Goal: Transaction & Acquisition: Book appointment/travel/reservation

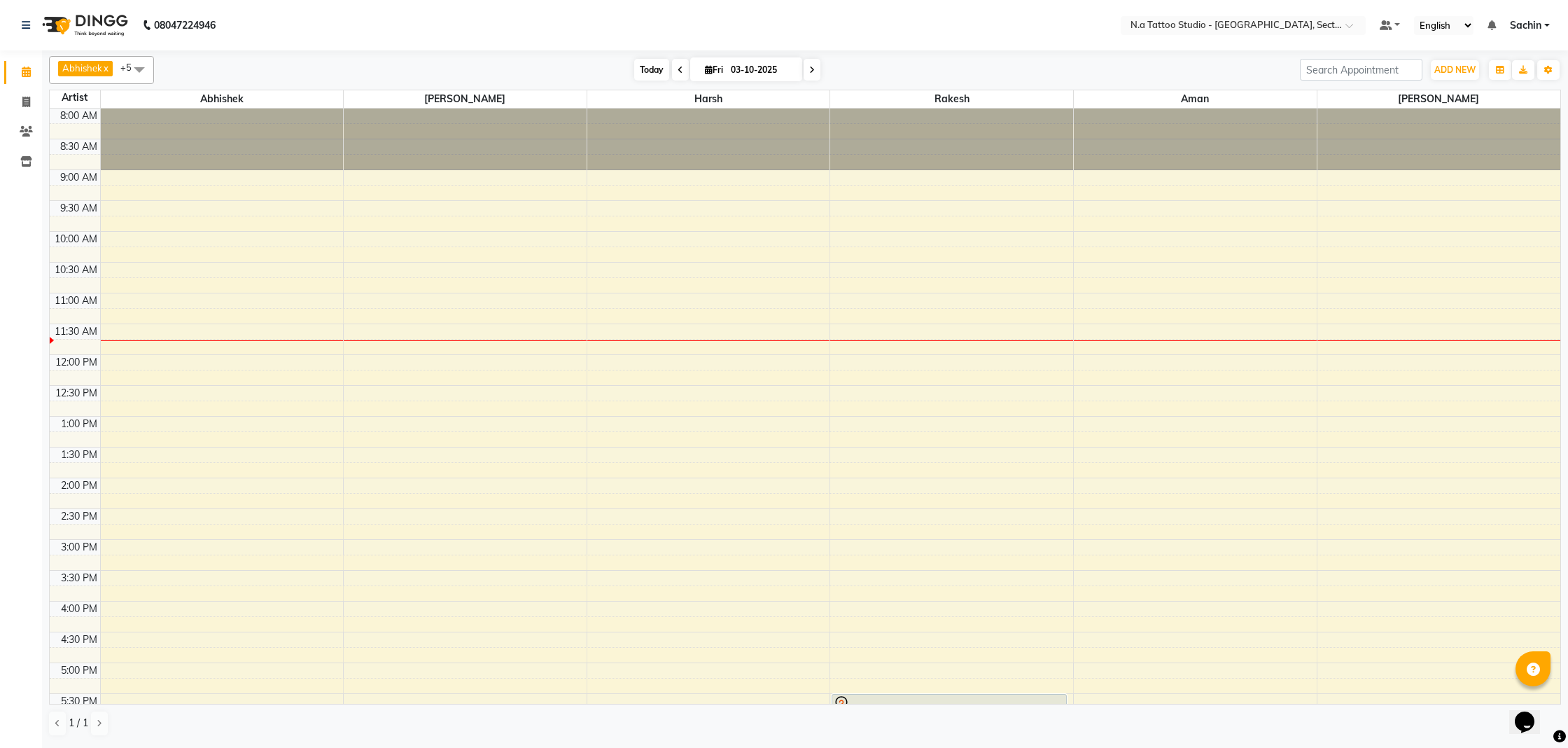
click at [638, 63] on span "Today" at bounding box center [652, 70] width 35 height 22
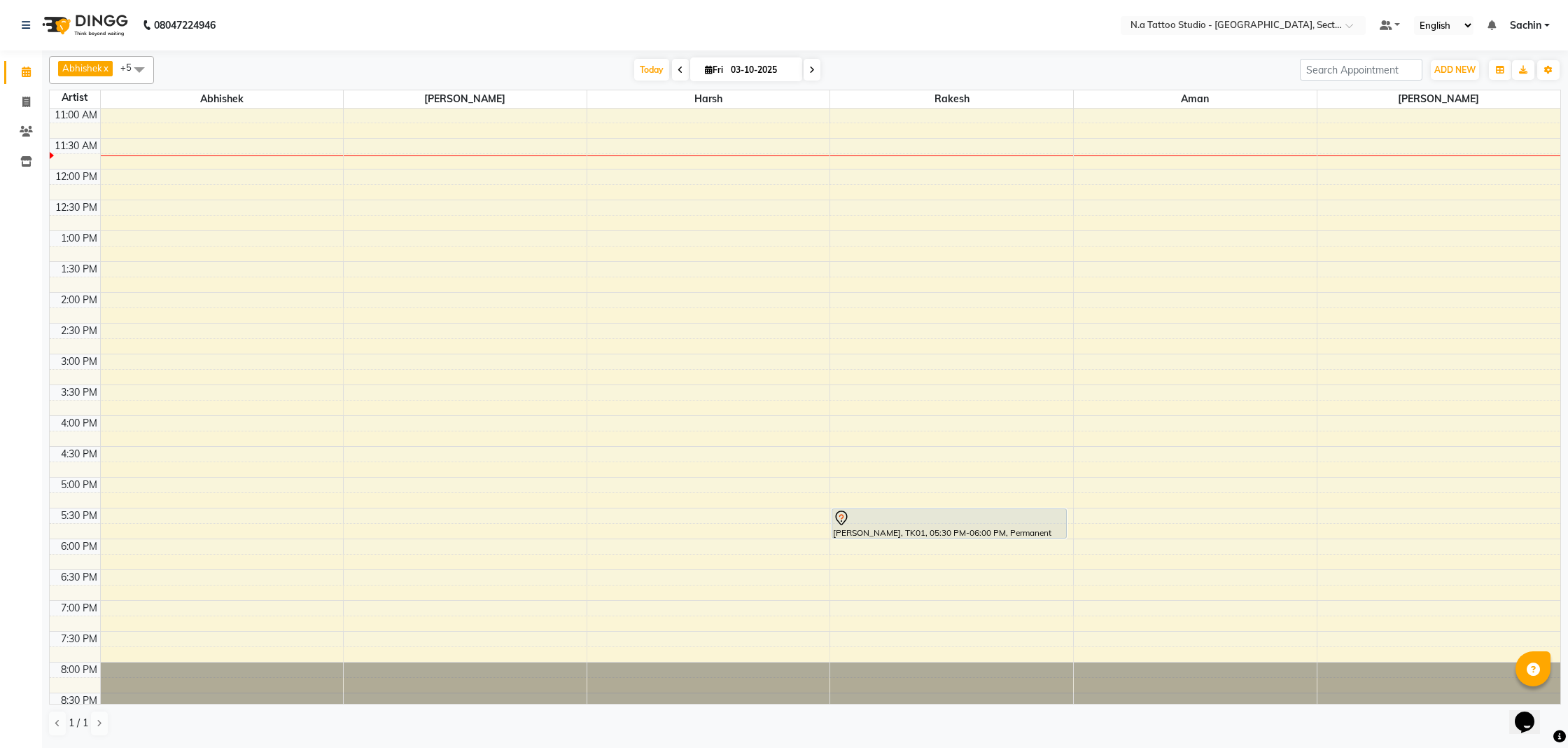
click at [735, 65] on input "03-10-2025" at bounding box center [762, 70] width 70 height 21
select select "10"
select select "2025"
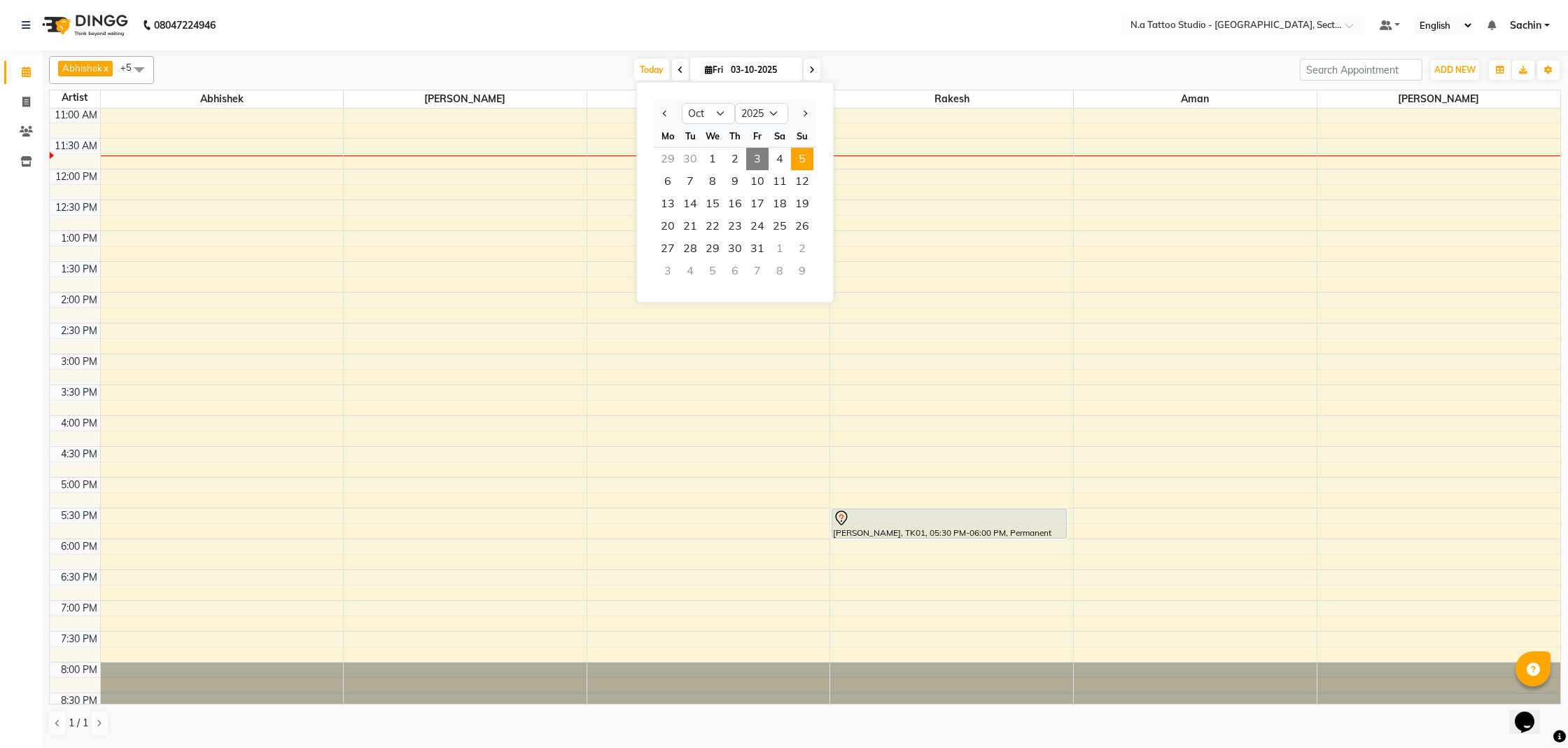
click at [807, 153] on span "5" at bounding box center [803, 159] width 22 height 22
type input "05-10-2025"
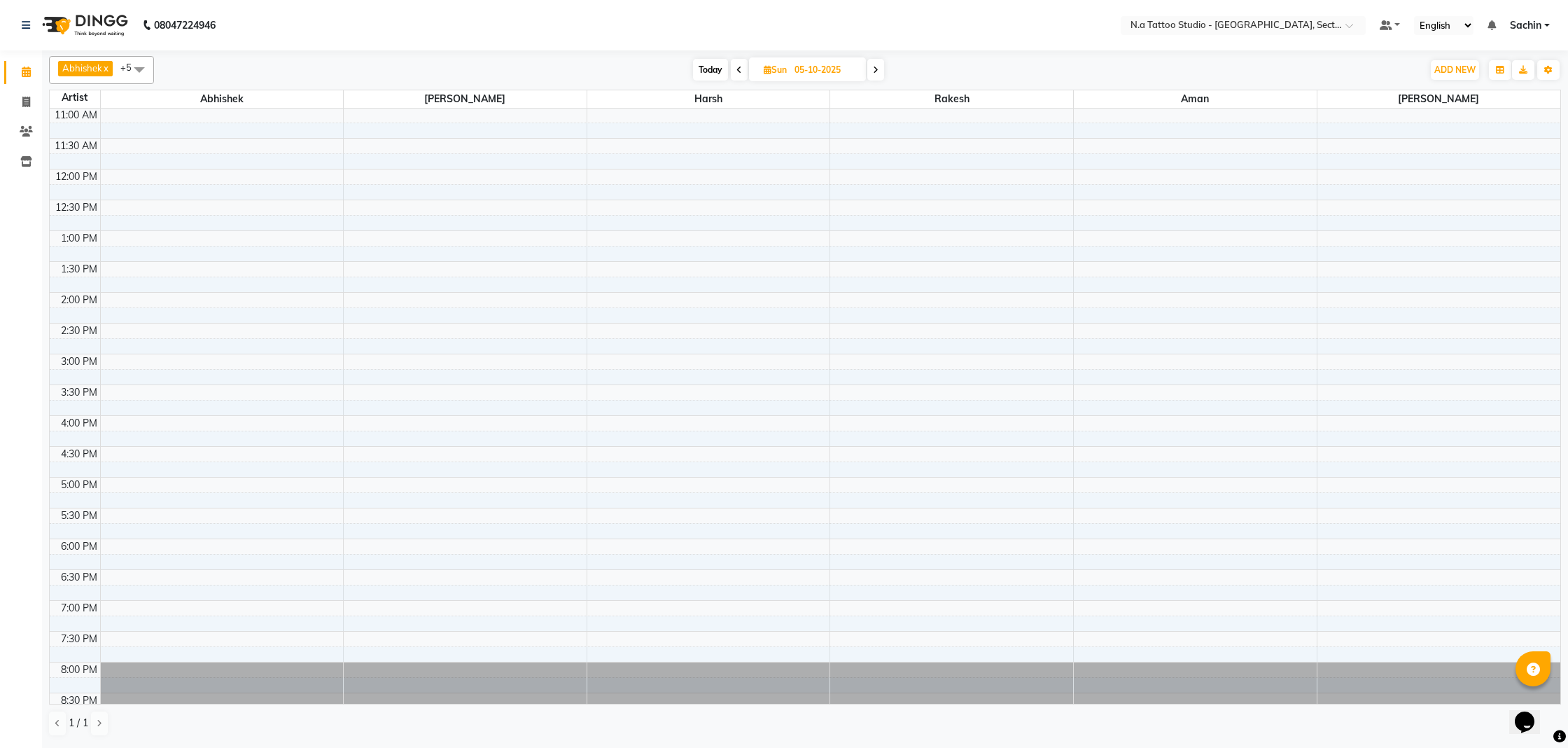
click at [652, 179] on div "8:00 AM 8:30 AM 9:00 AM 9:30 AM 10:00 AM 10:30 AM 11:00 AM 11:30 AM 12:00 PM 12…" at bounding box center [805, 323] width 1510 height 800
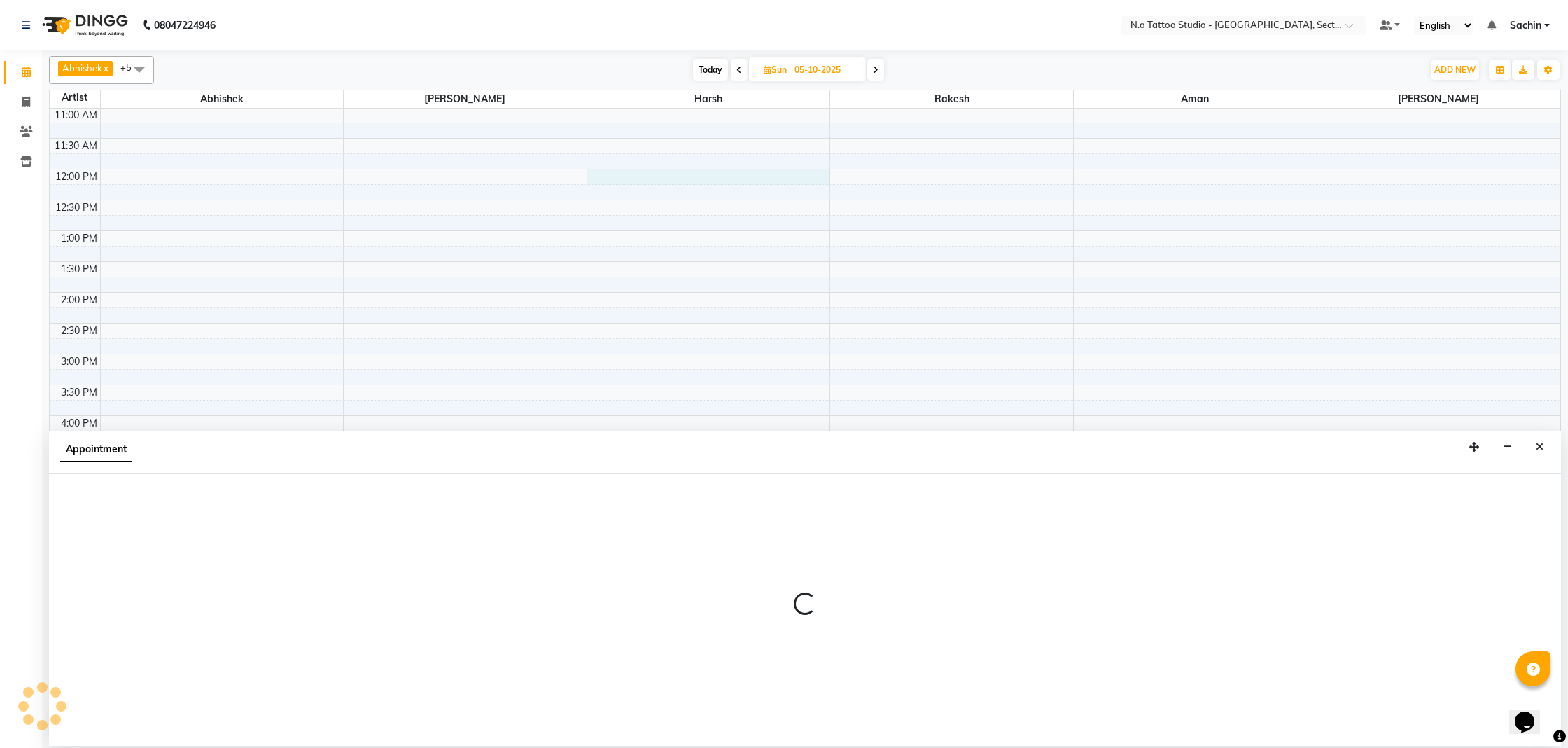
select select "74200"
select select "720"
select select "tentative"
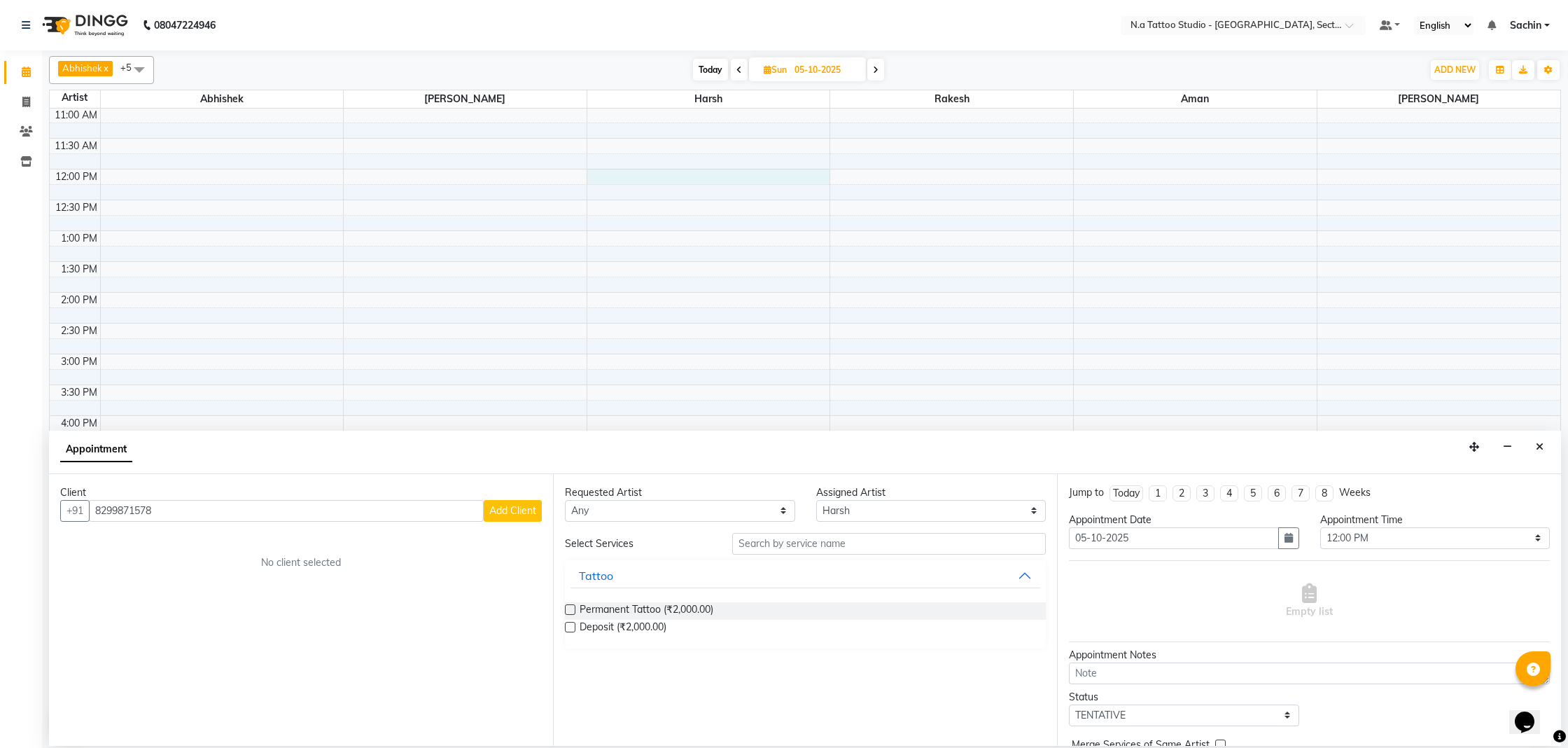
type input "8299871578"
click at [526, 513] on span "Add Client" at bounding box center [512, 510] width 47 height 13
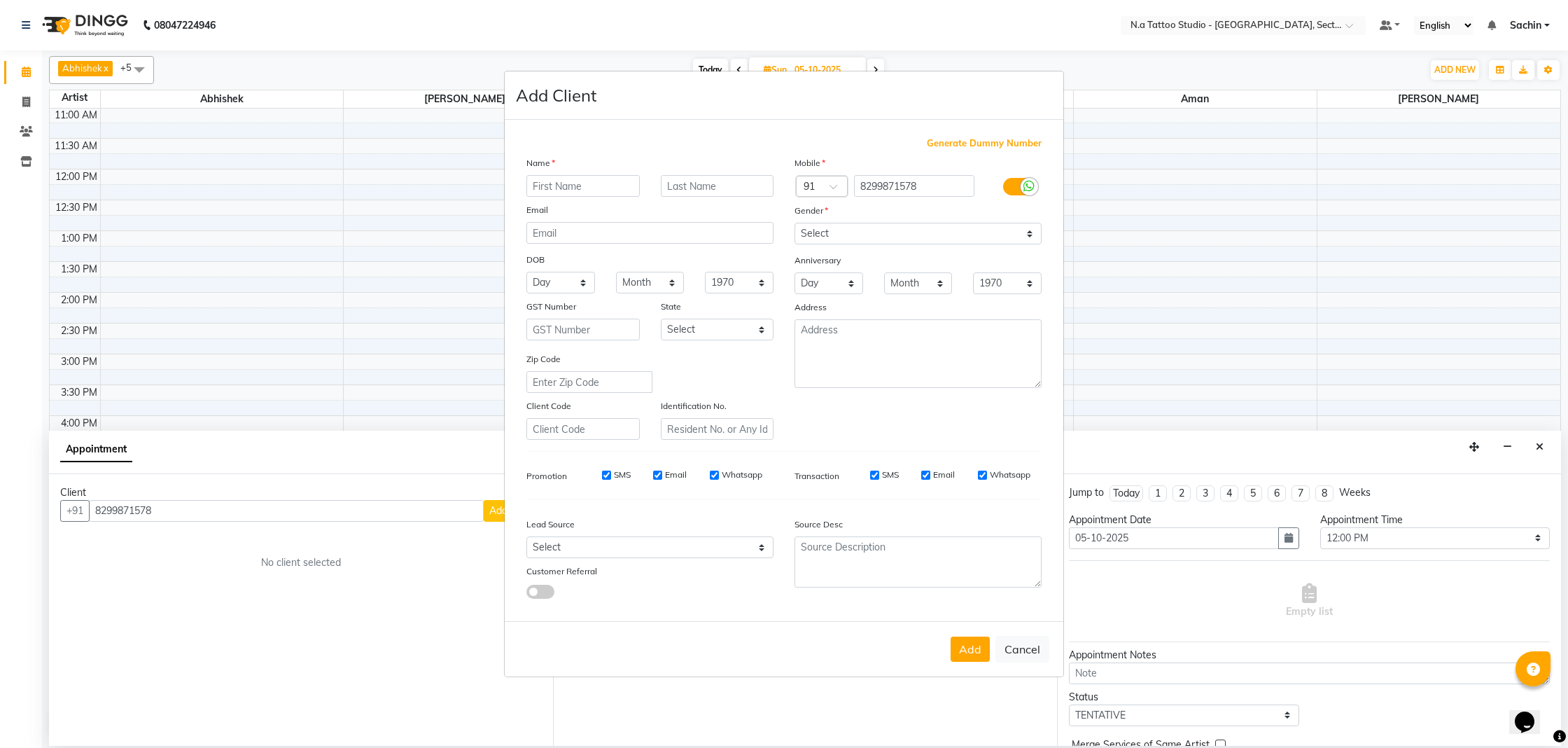
click at [561, 197] on div "Name Email DOB Day 01 02 03 04 05 06 07 08 09 10 11 12 13 14 15 16 17 18 19 20 …" at bounding box center [649, 297] width 268 height 284
paste input "[PERSON_NAME]"
type input "[PERSON_NAME]"
drag, startPoint x: 590, startPoint y: 231, endPoint x: 527, endPoint y: 162, distance: 93.4
click at [590, 231] on input "email" at bounding box center [650, 233] width 247 height 22
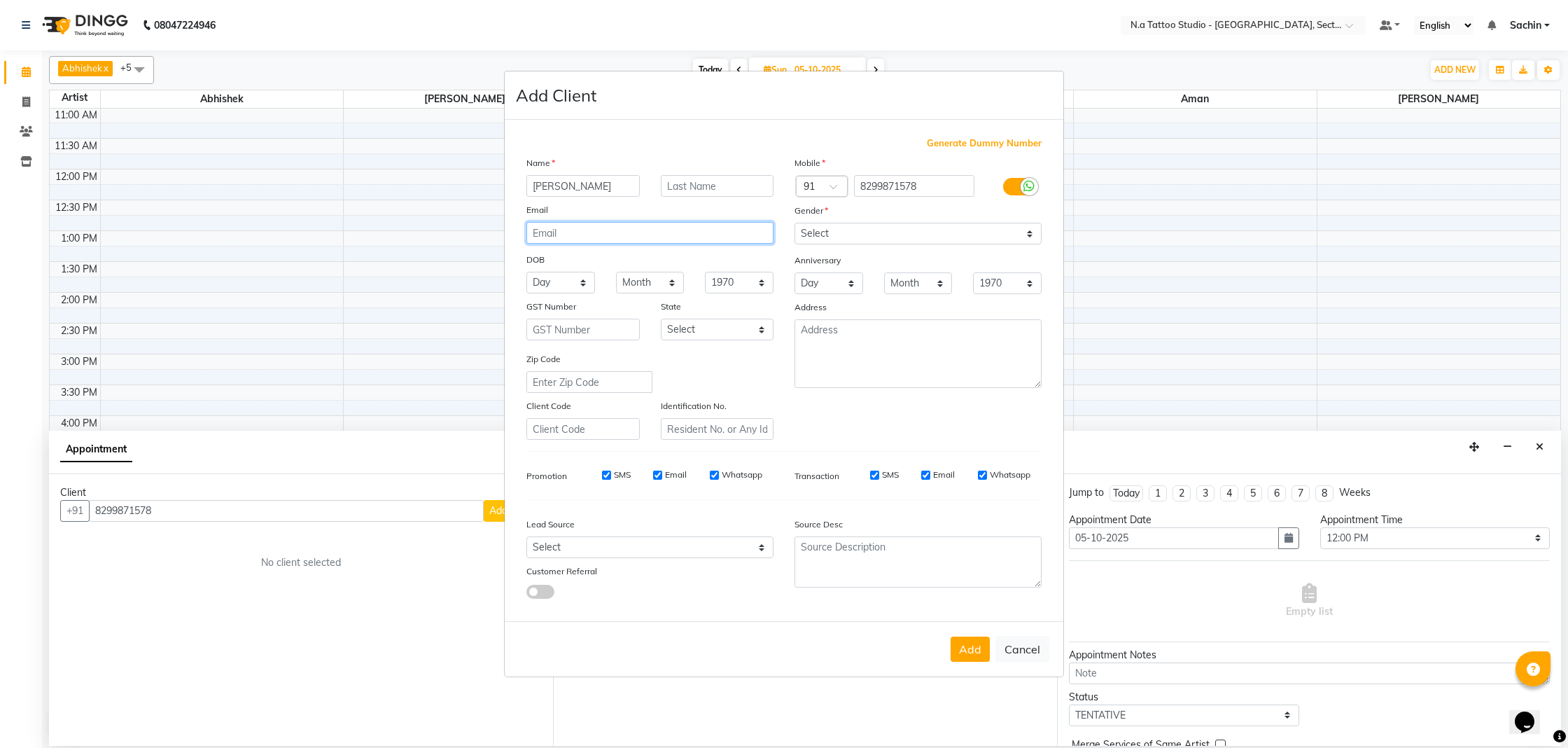
paste input "[EMAIL_ADDRESS][DOMAIN_NAME]"
type input "[EMAIL_ADDRESS][DOMAIN_NAME]"
click at [812, 225] on select "Select [DEMOGRAPHIC_DATA] [DEMOGRAPHIC_DATA] Other Prefer Not To Say" at bounding box center [919, 233] width 247 height 22
select select "[DEMOGRAPHIC_DATA]"
click at [795, 223] on select "Select [DEMOGRAPHIC_DATA] [DEMOGRAPHIC_DATA] Other Prefer Not To Say" at bounding box center [919, 233] width 247 height 22
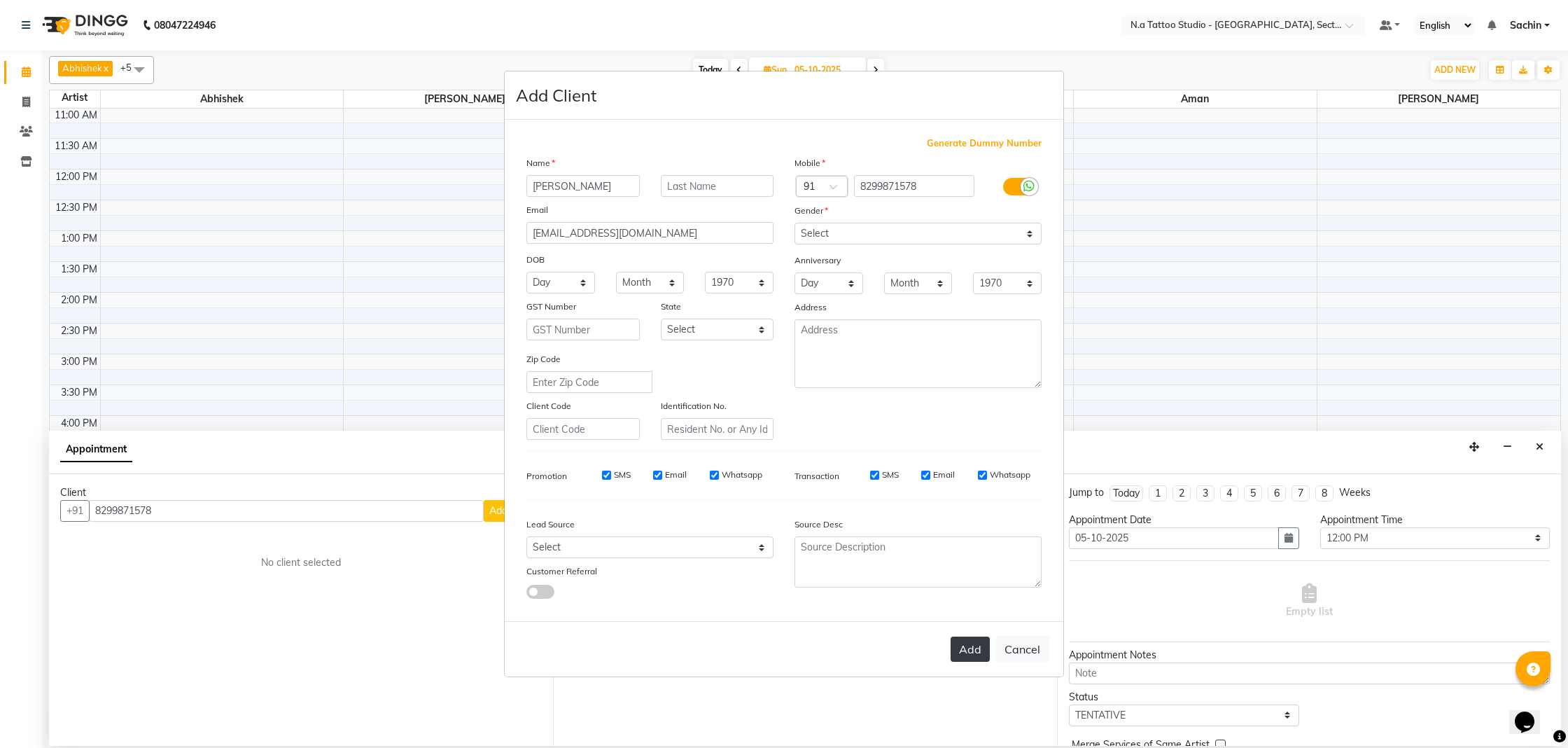
click at [977, 653] on button "Add" at bounding box center [971, 649] width 39 height 25
type input "82******78"
select select
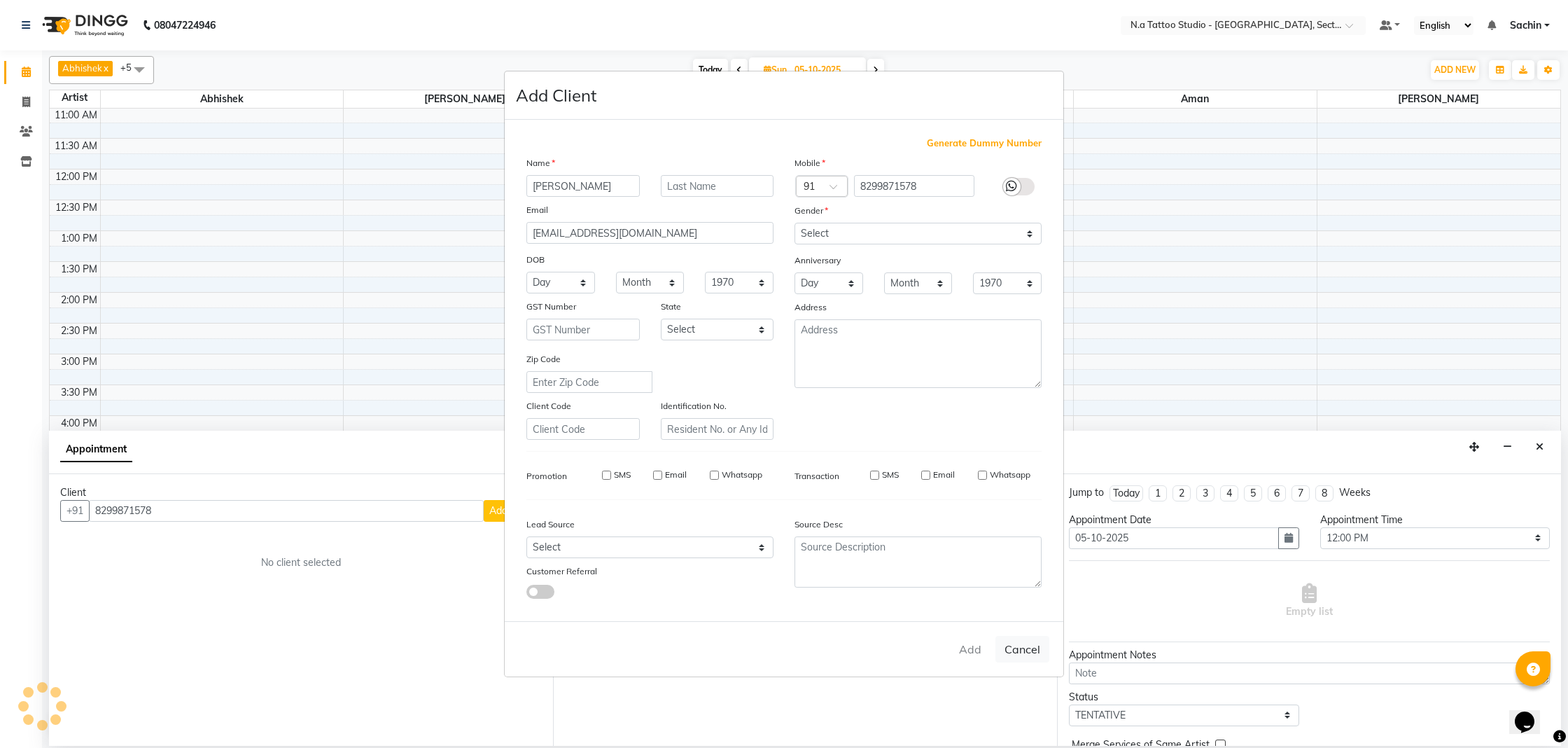
select select
checkbox input "false"
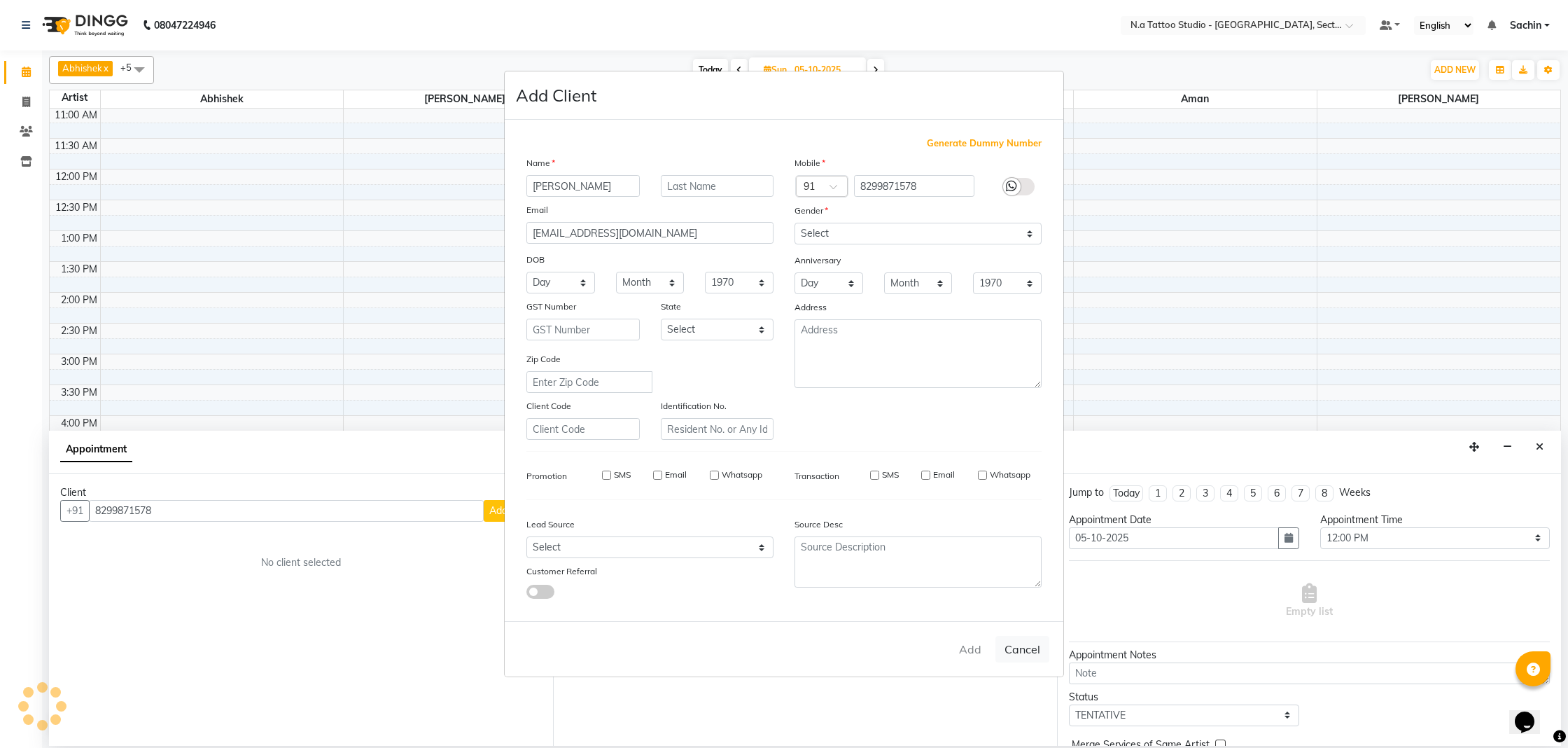
checkbox input "false"
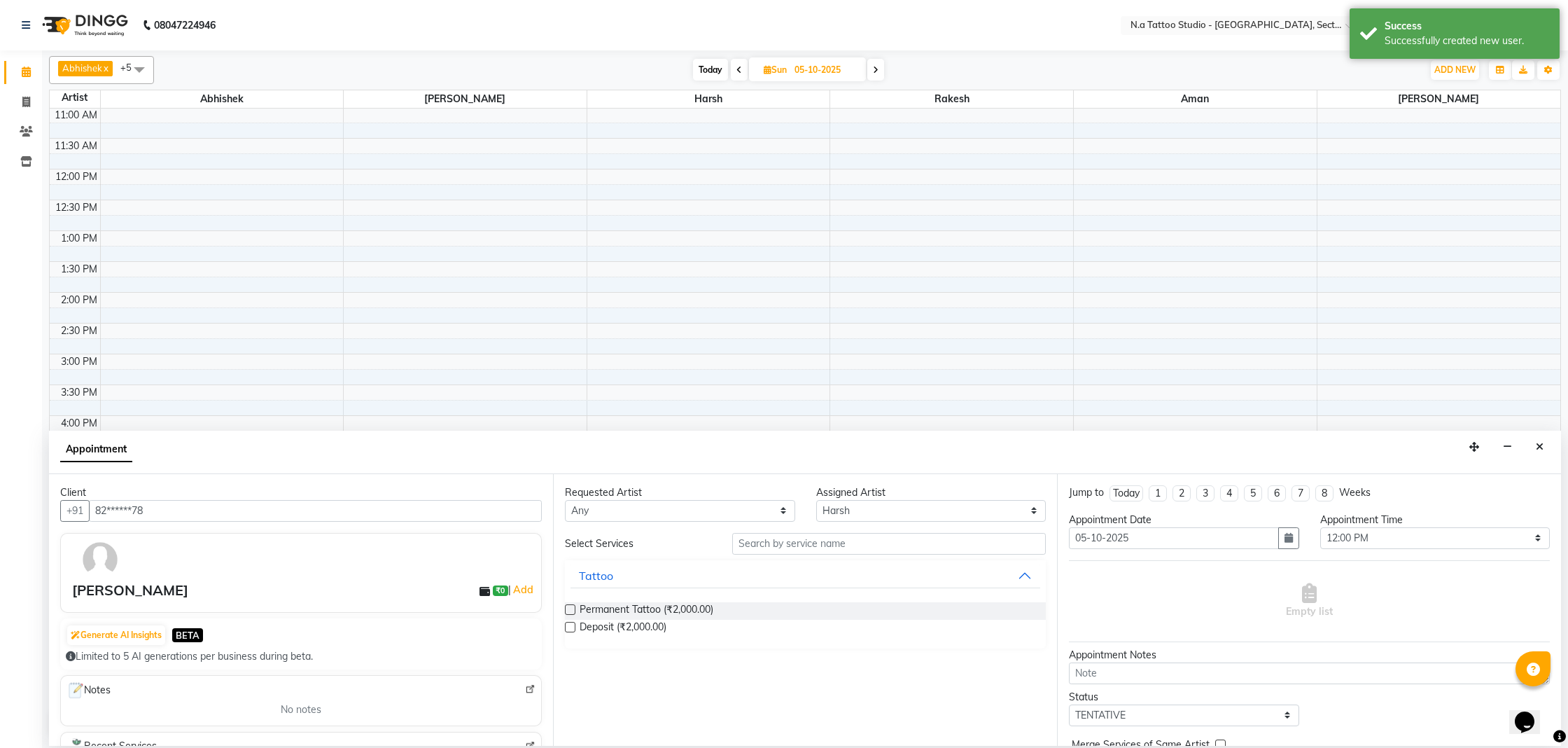
click at [758, 608] on div "Permanent Tattoo (₹2,000.00)" at bounding box center [805, 611] width 481 height 18
drag, startPoint x: 571, startPoint y: 611, endPoint x: 926, endPoint y: 614, distance: 355.0
click at [570, 611] on label at bounding box center [570, 610] width 11 height 11
click at [570, 611] on input "checkbox" at bounding box center [569, 611] width 9 height 9
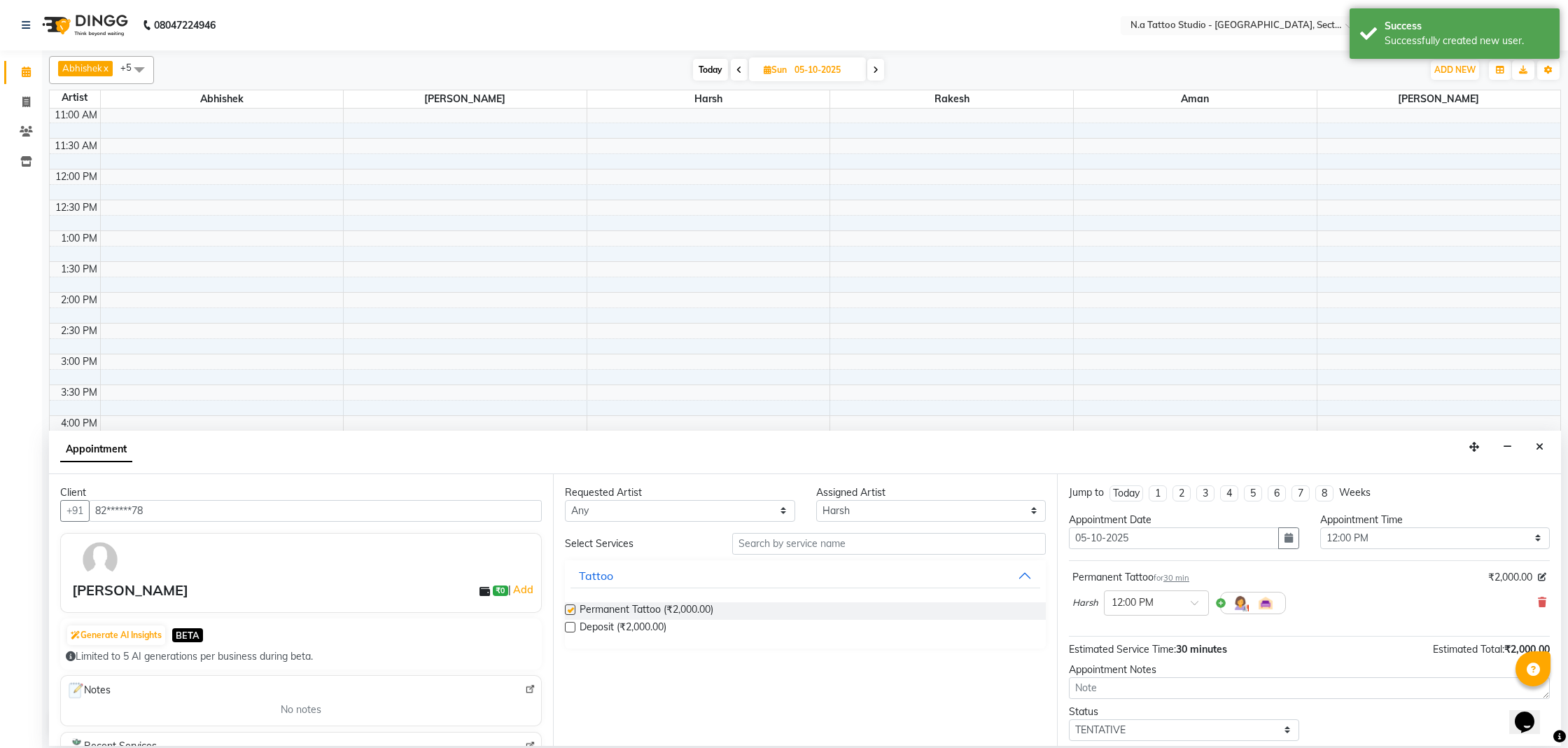
checkbox input "false"
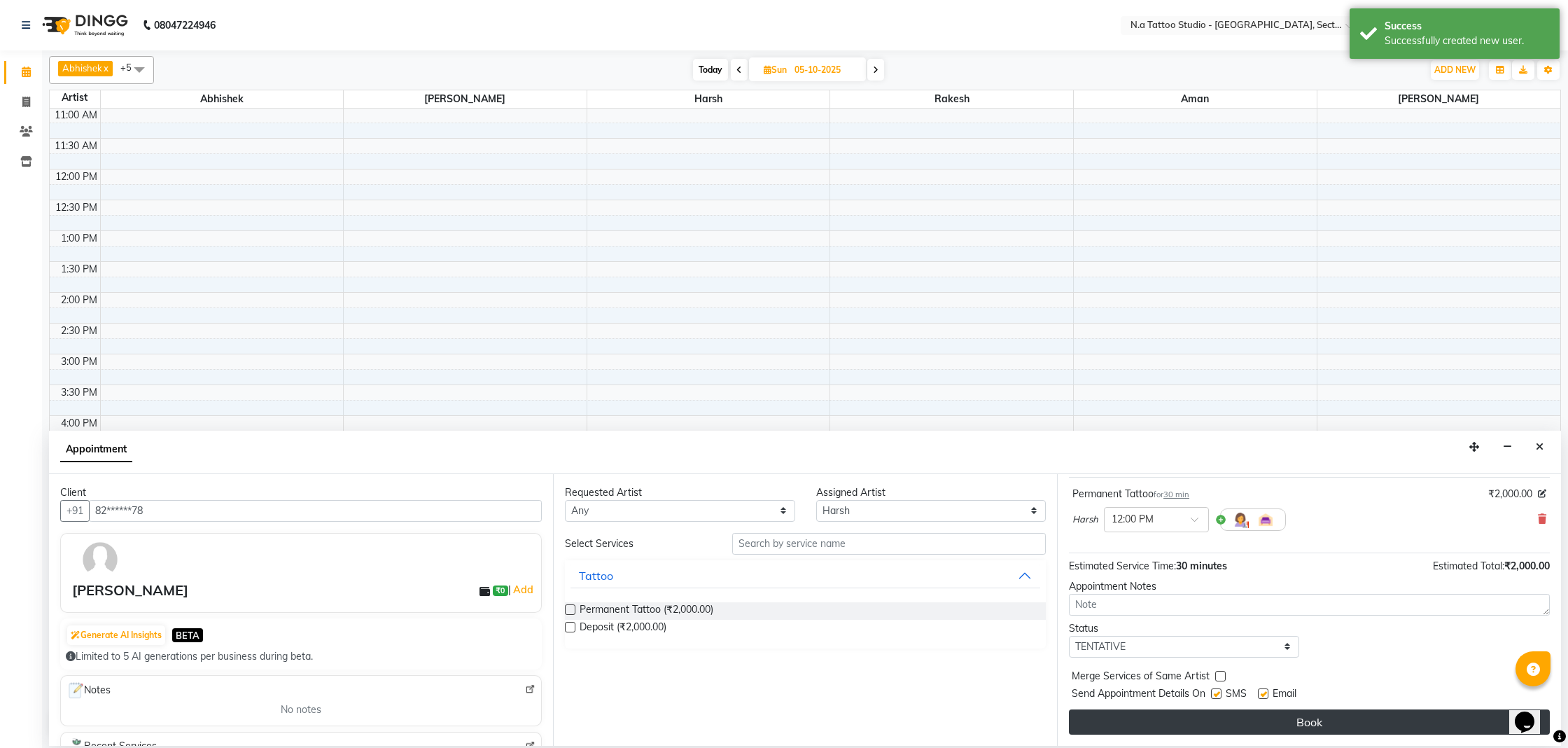
click at [1328, 712] on button "Book" at bounding box center [1309, 722] width 481 height 25
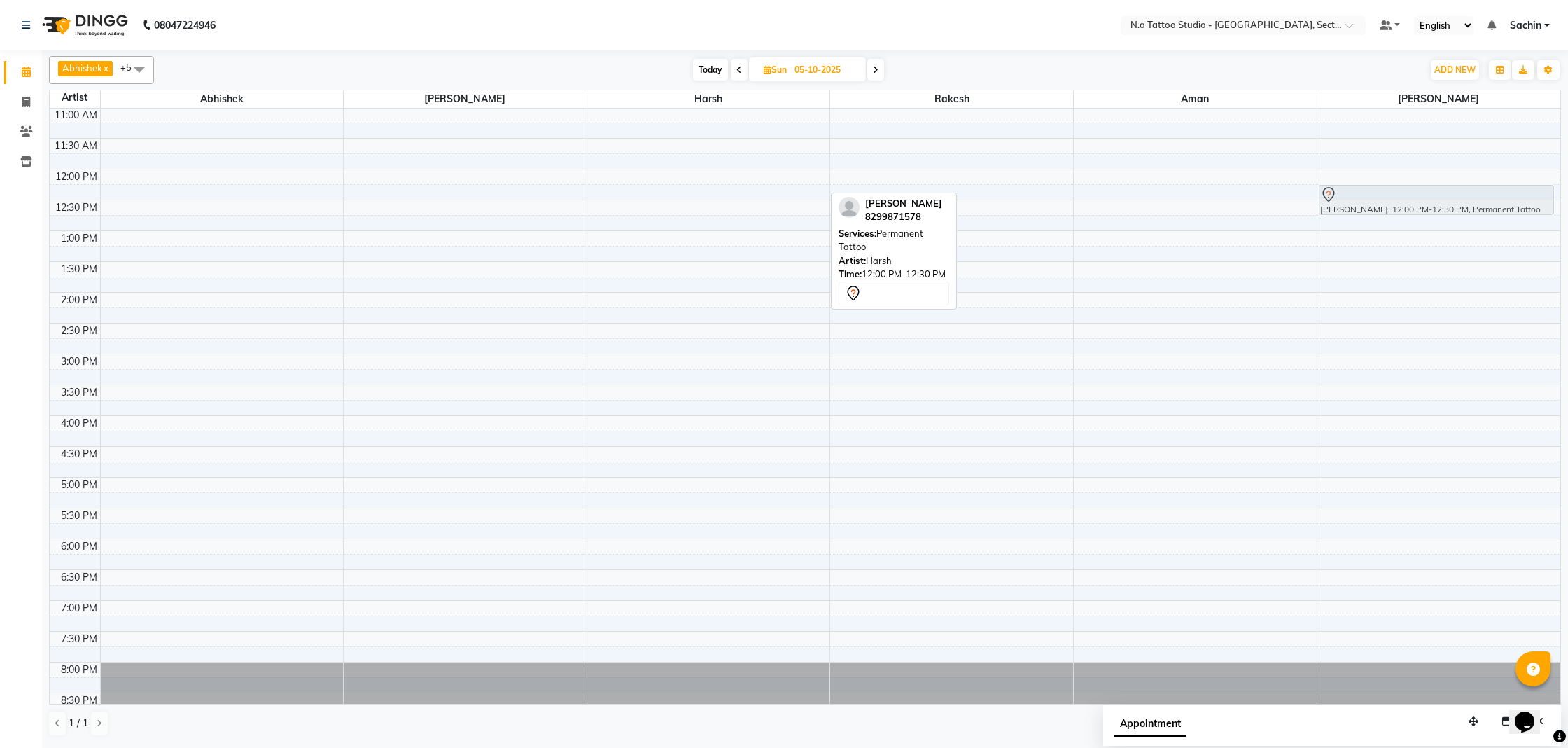
drag, startPoint x: 685, startPoint y: 177, endPoint x: 1435, endPoint y: 191, distance: 750.1
click at [1435, 191] on tr "[PERSON_NAME], 12:00 PM-12:30 PM, Permanent Tattoo [PERSON_NAME], 12:00 PM-12:3…" at bounding box center [805, 323] width 1510 height 800
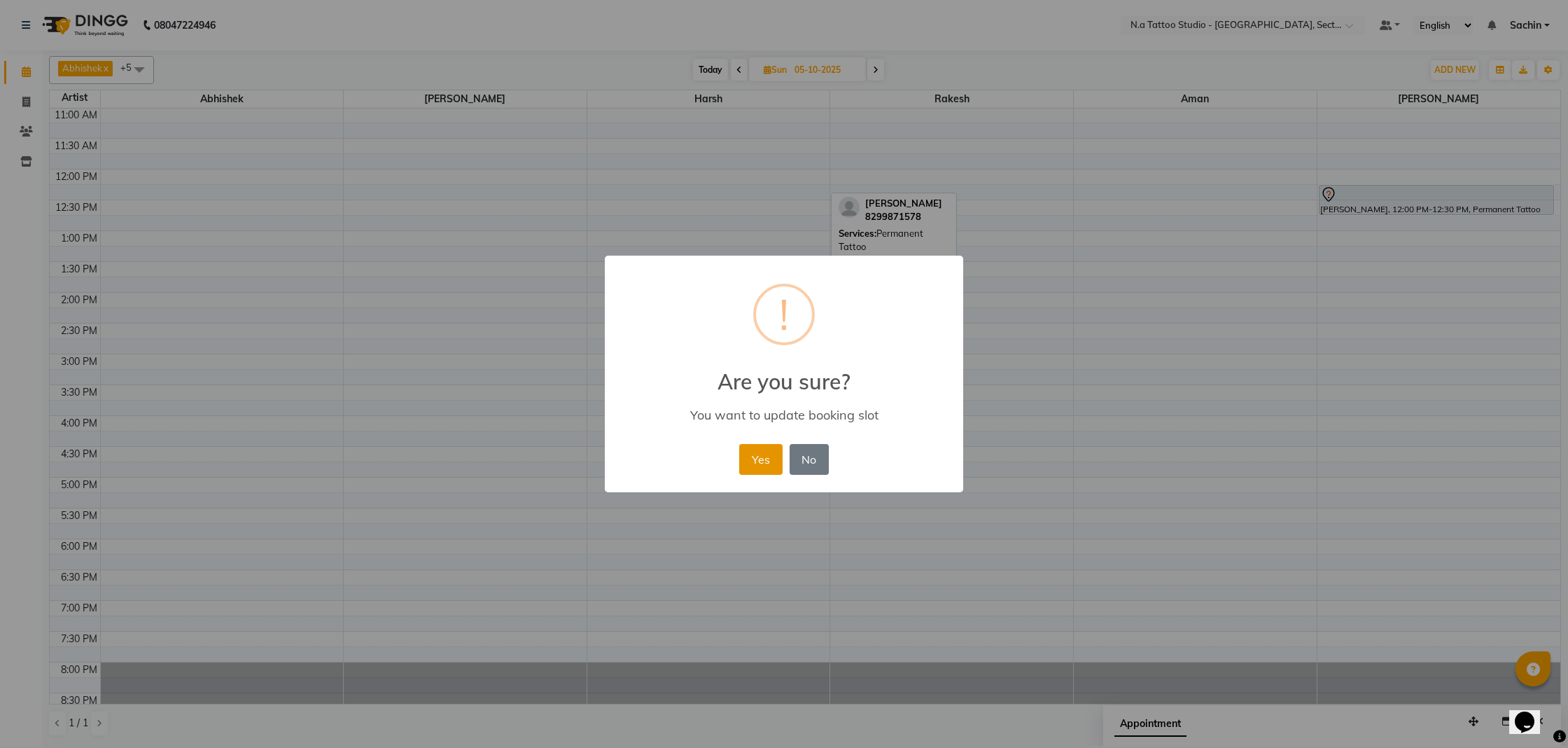
click at [753, 446] on button "Yes" at bounding box center [760, 459] width 43 height 31
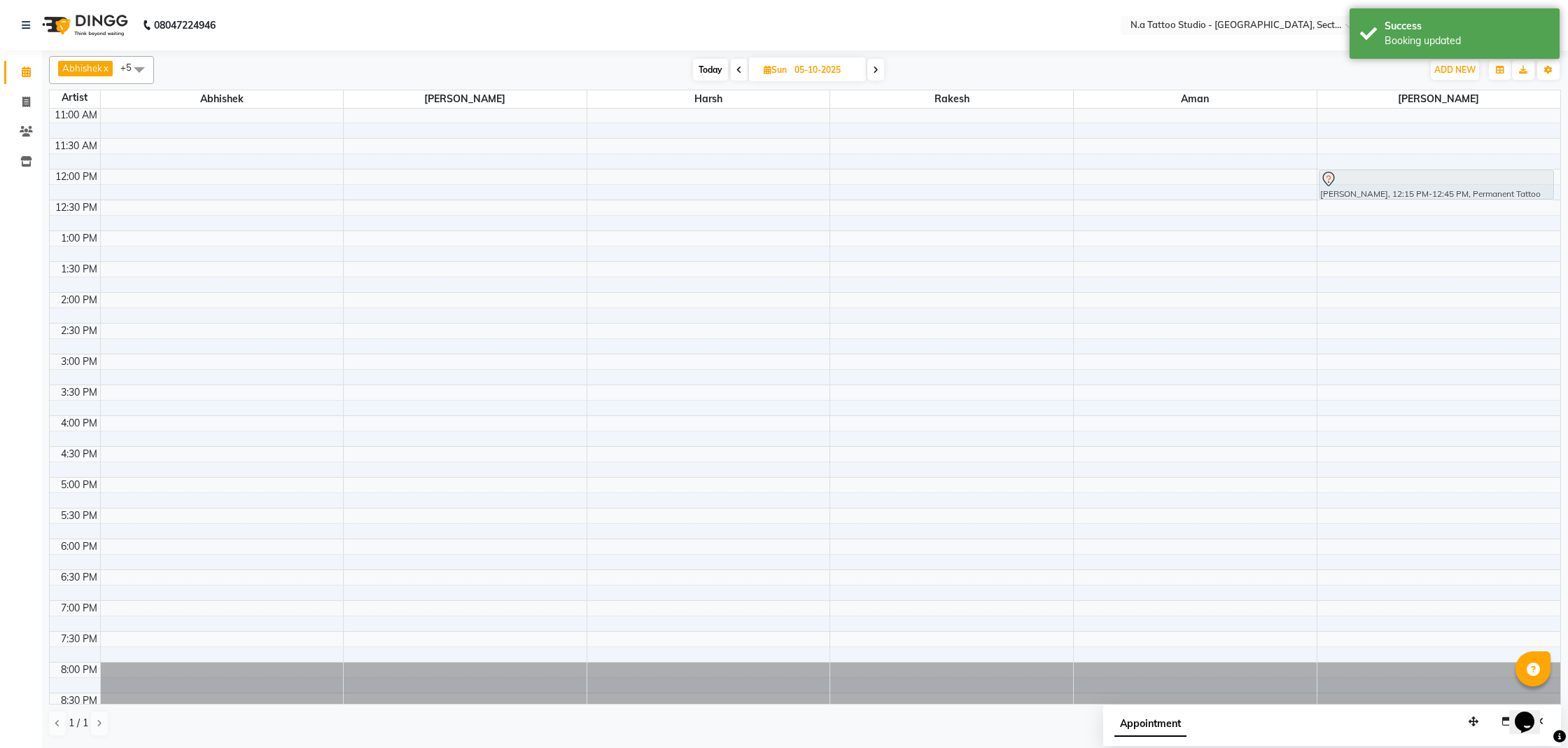
drag, startPoint x: 1367, startPoint y: 186, endPoint x: 1366, endPoint y: 176, distance: 10.0
click at [1366, 176] on div "[PERSON_NAME], 12:15 PM-12:45 PM, Permanent Tattoo [PERSON_NAME], 12:15 PM-12:4…" at bounding box center [1439, 323] width 243 height 800
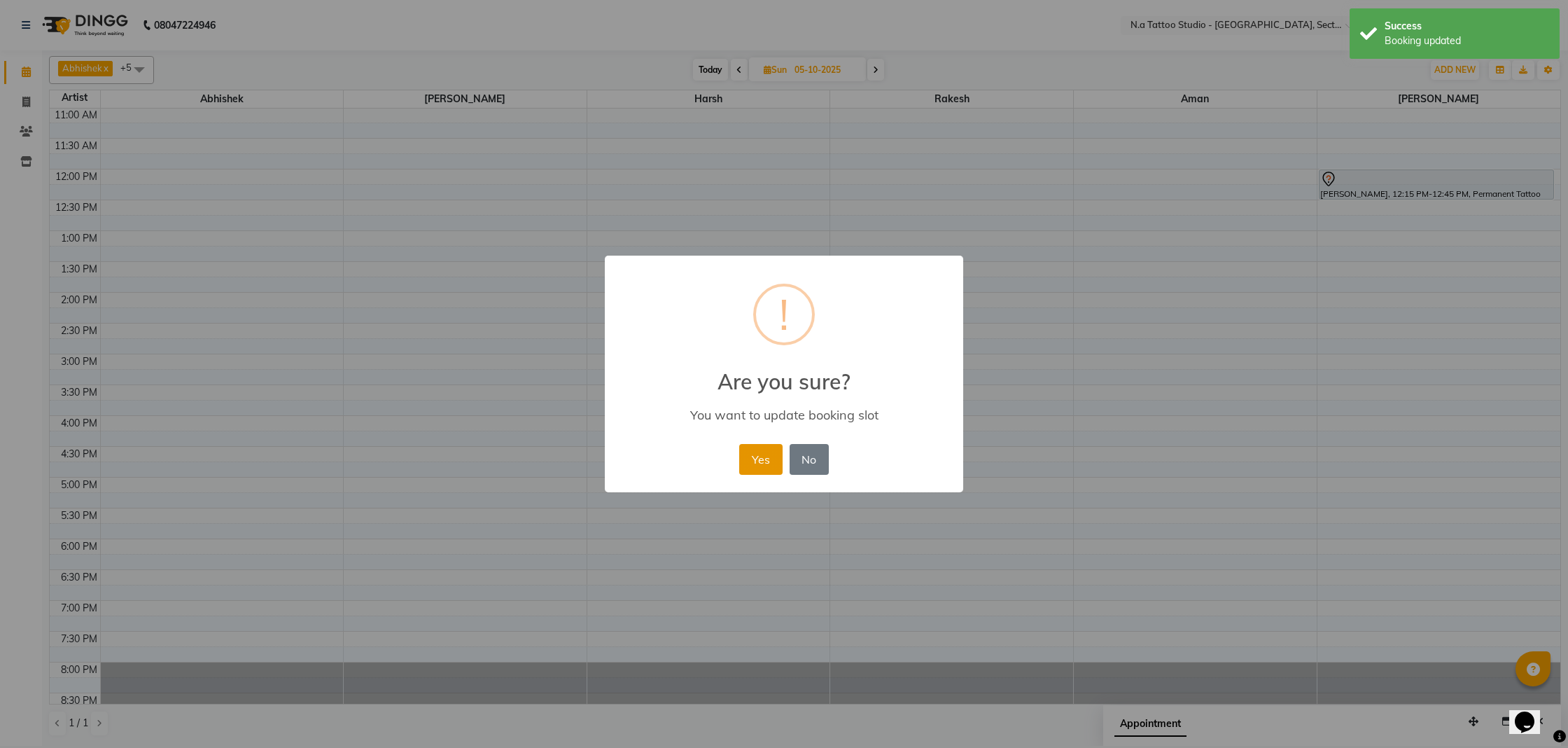
click at [744, 464] on button "Yes" at bounding box center [760, 459] width 43 height 31
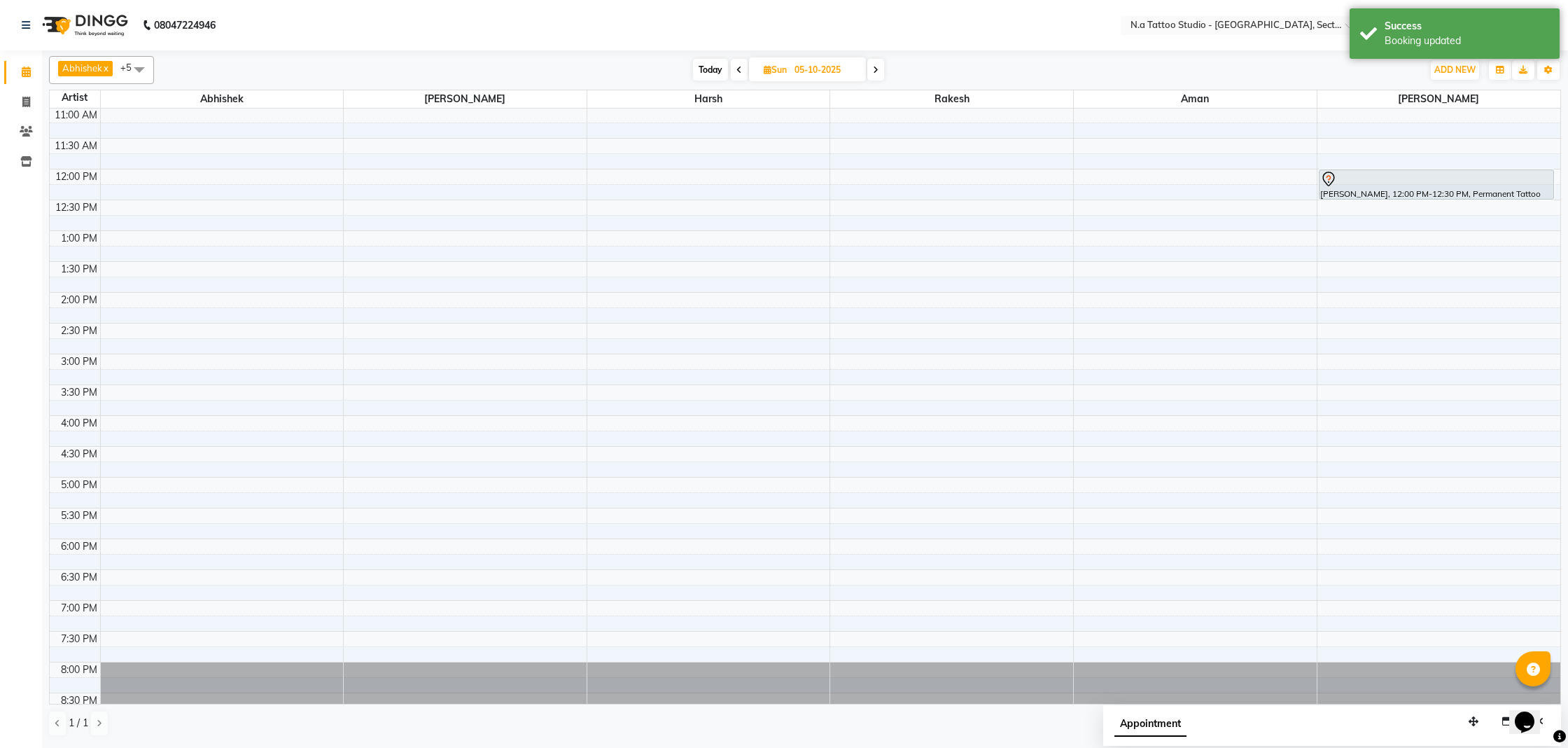
click at [701, 171] on div "8:00 AM 8:30 AM 9:00 AM 9:30 AM 10:00 AM 10:30 AM 11:00 AM 11:30 AM 12:00 PM 12…" at bounding box center [805, 323] width 1510 height 800
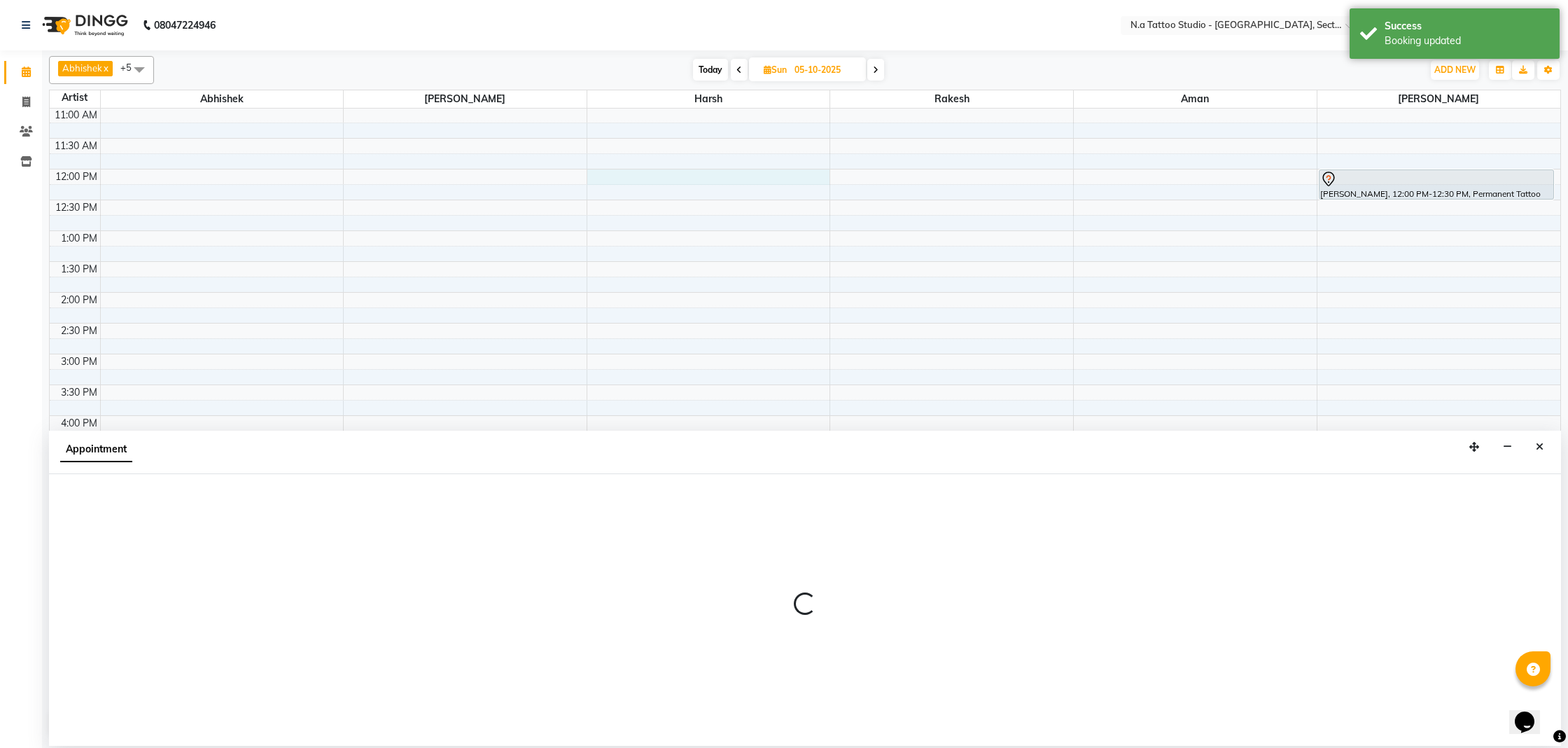
select select "74200"
select select "720"
select select "tentative"
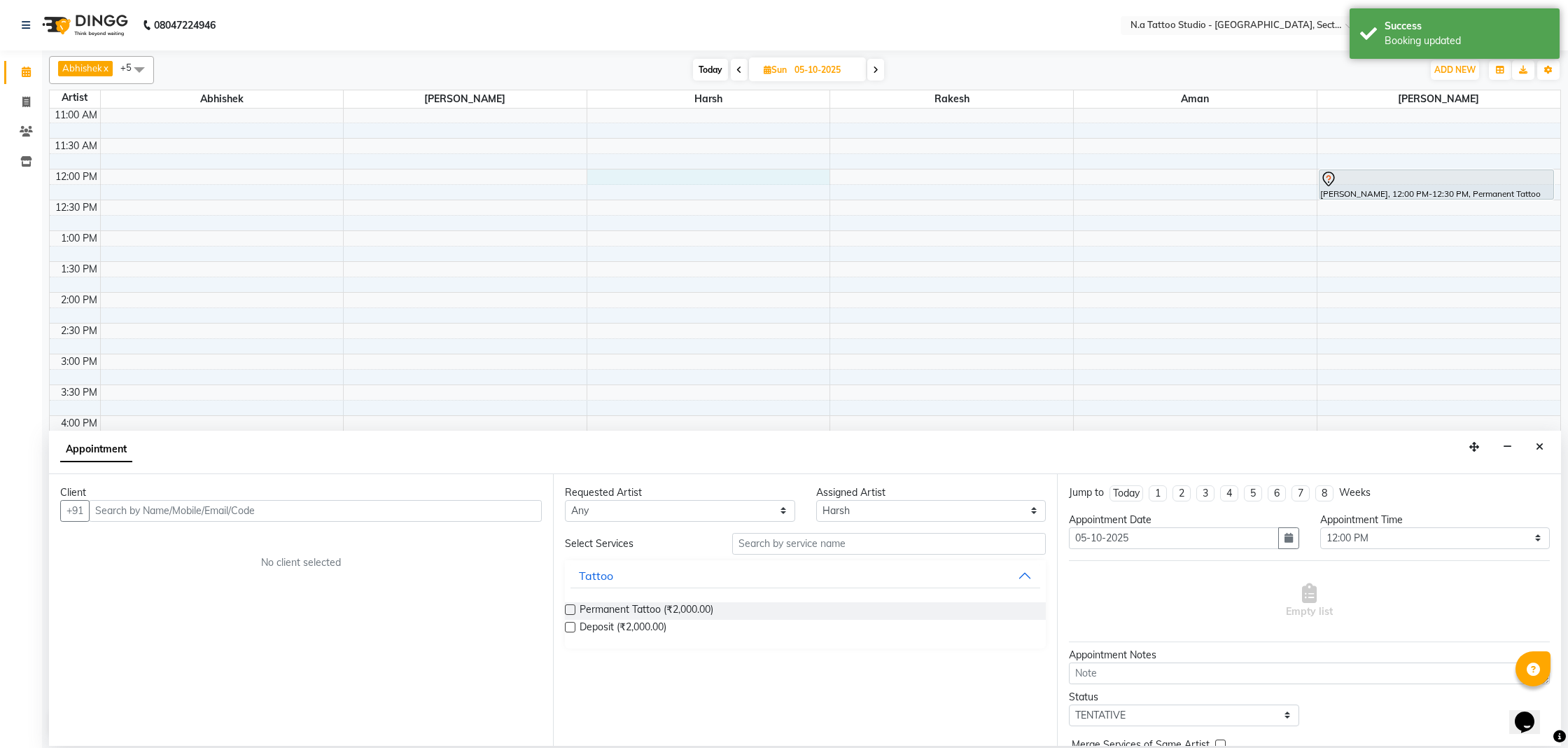
click at [265, 507] on input "text" at bounding box center [315, 510] width 453 height 22
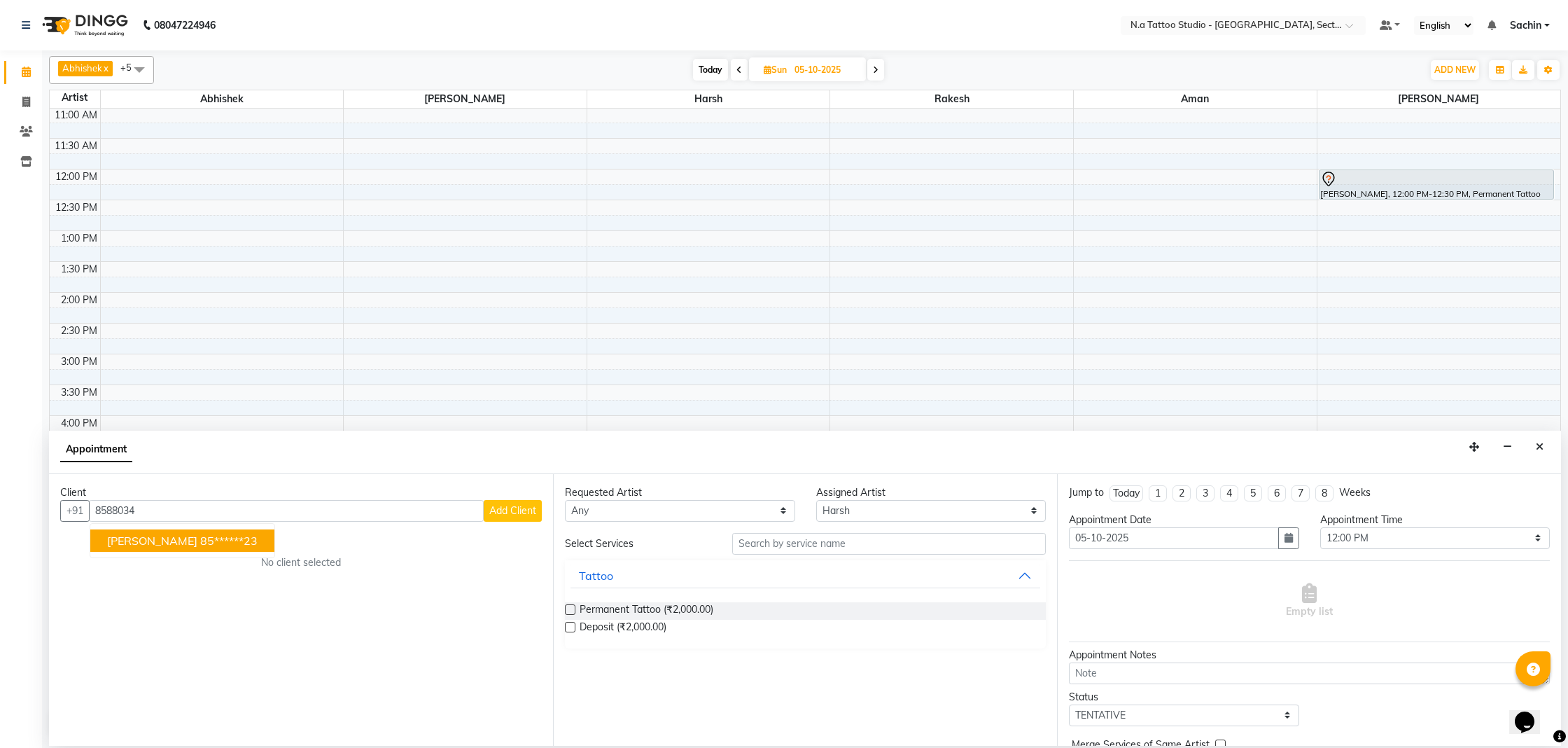
click at [193, 546] on button "[PERSON_NAME] 85******23" at bounding box center [182, 541] width 184 height 22
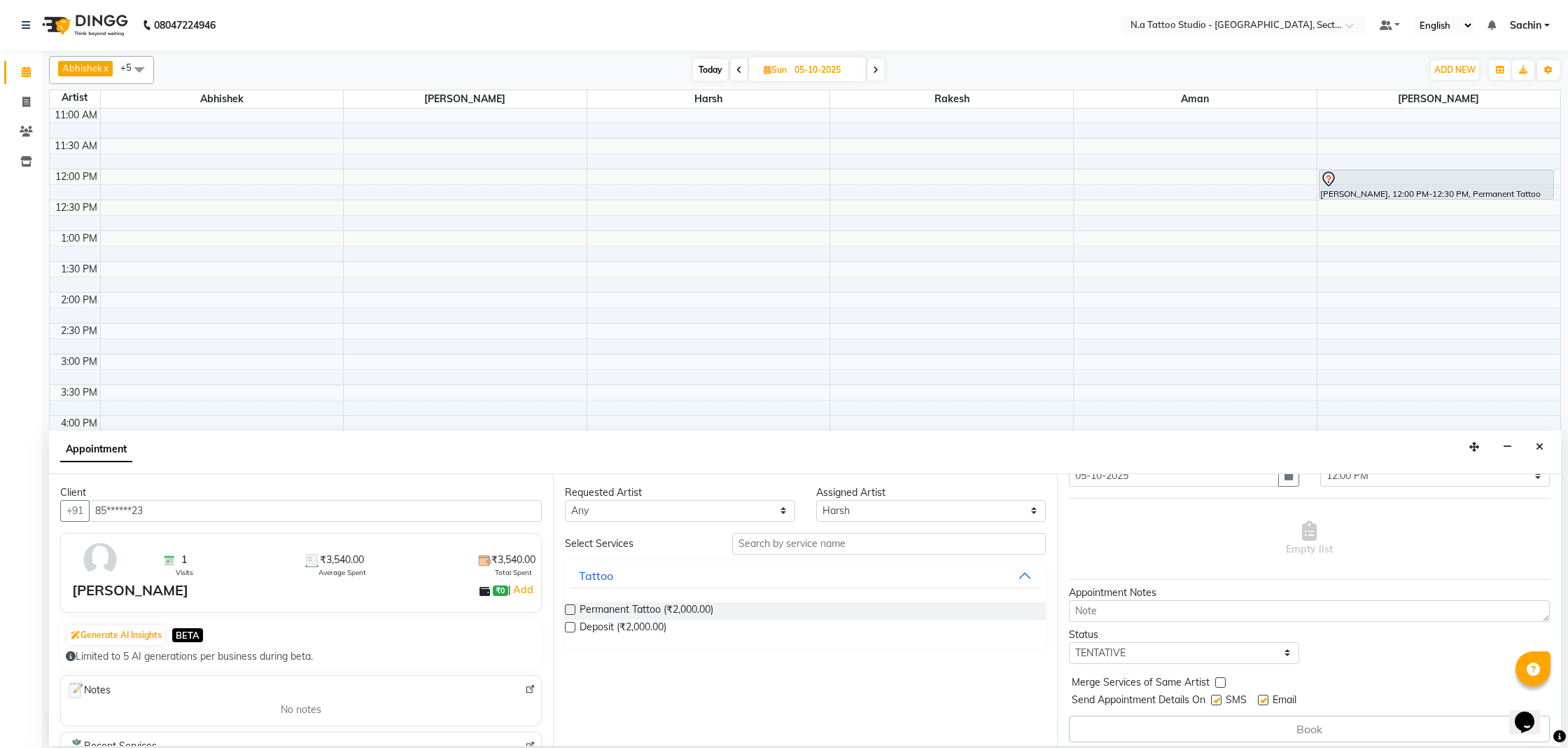
scroll to position [60, 0]
type input "85******23"
click at [784, 613] on div "Permanent Tattoo (₹2,000.00)" at bounding box center [805, 611] width 481 height 18
click at [568, 607] on label at bounding box center [570, 610] width 11 height 11
click at [568, 607] on input "checkbox" at bounding box center [569, 611] width 9 height 9
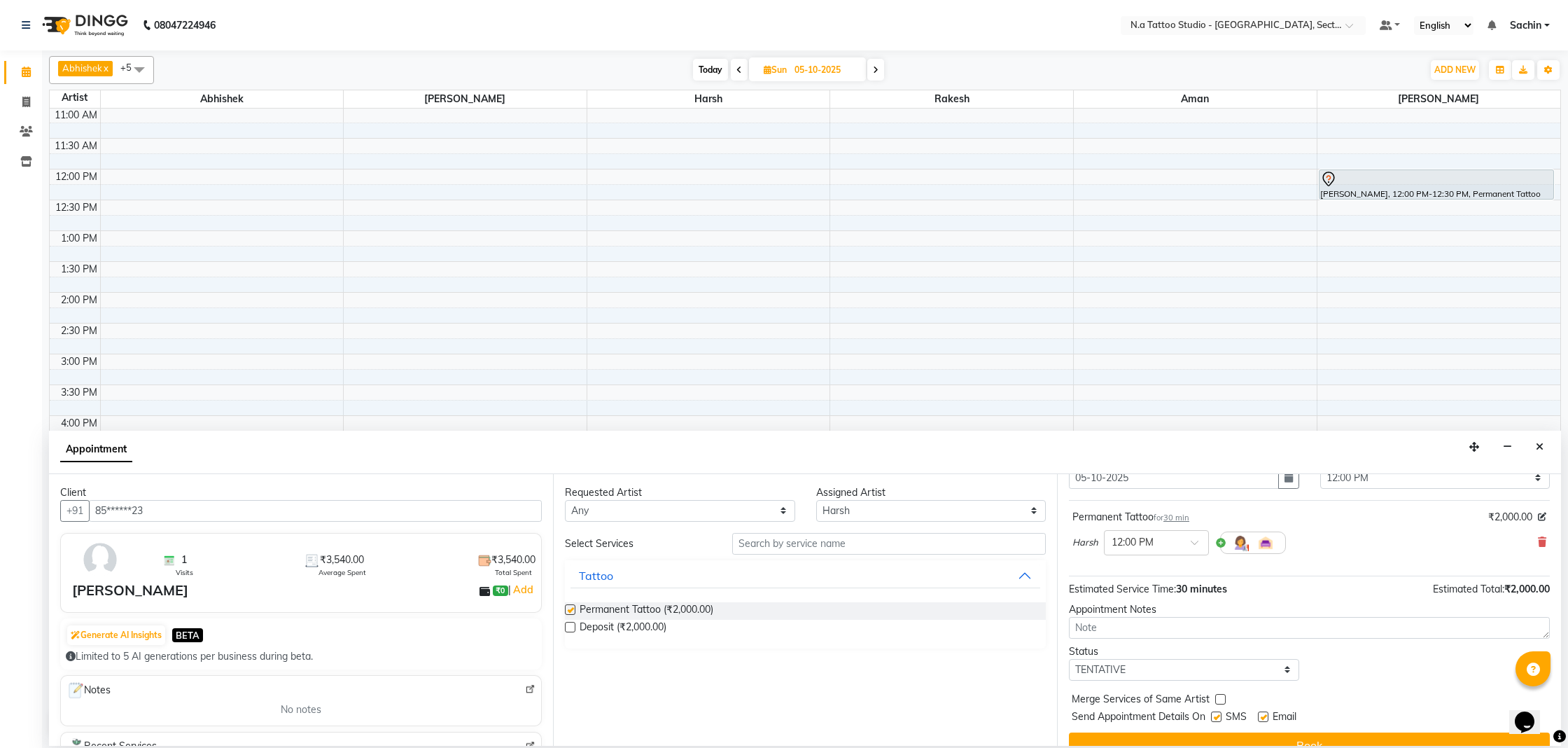
checkbox input "false"
click at [1325, 738] on button "Book" at bounding box center [1309, 745] width 481 height 25
